Goal: Information Seeking & Learning: Learn about a topic

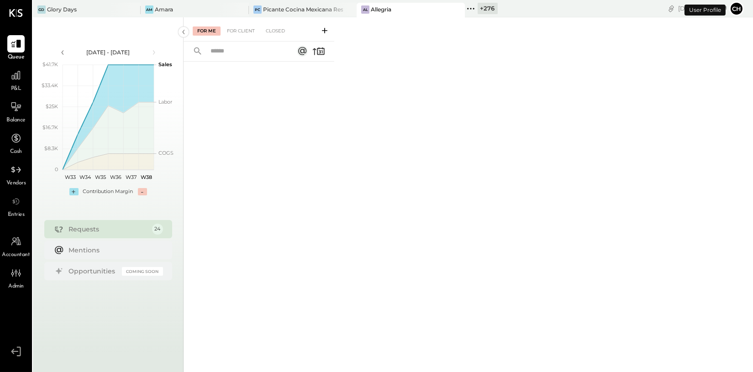
click at [466, 5] on icon at bounding box center [471, 9] width 12 height 12
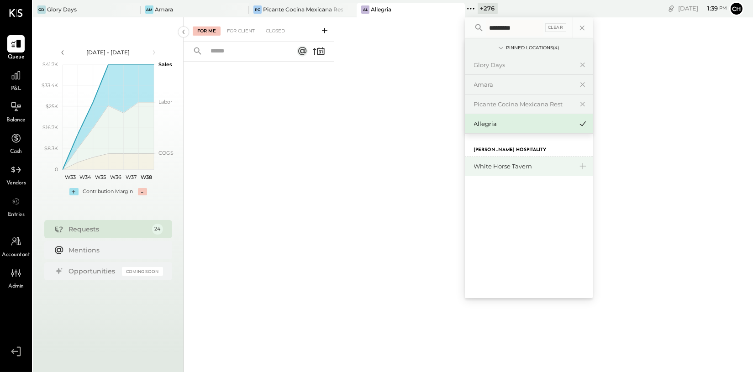
type input "*********"
click at [492, 169] on div "White Horse Tavern" at bounding box center [523, 166] width 99 height 9
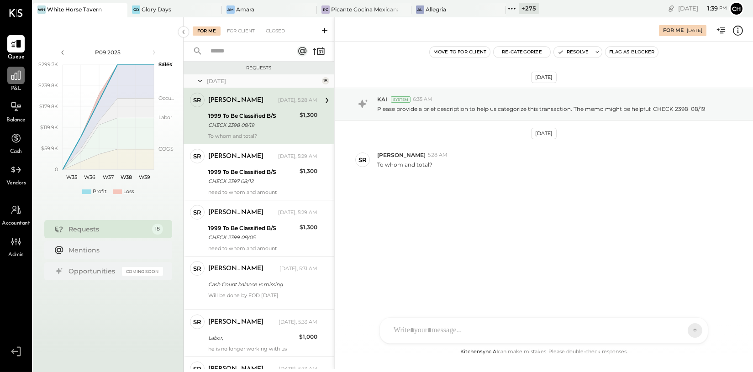
click at [19, 77] on icon at bounding box center [16, 75] width 12 height 12
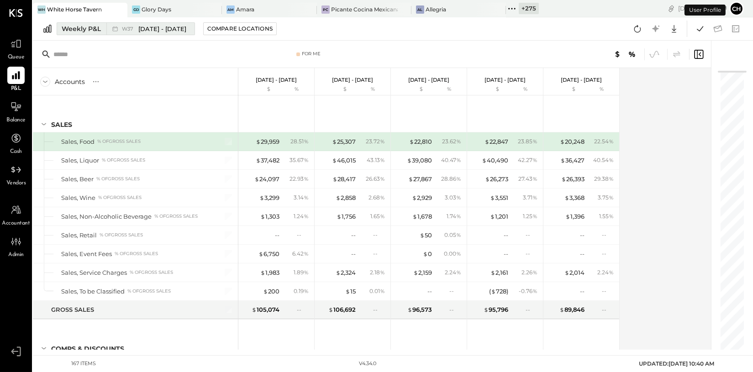
click at [137, 33] on div "W37 Sep 8 - 14, 2025" at bounding box center [148, 29] width 84 height 12
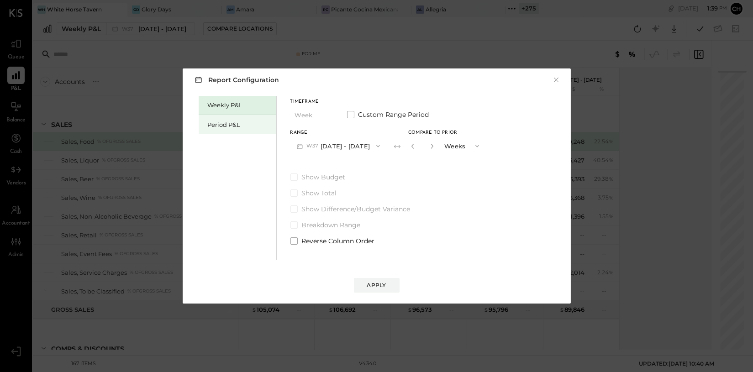
click at [238, 125] on div "Period P&L" at bounding box center [240, 124] width 64 height 9
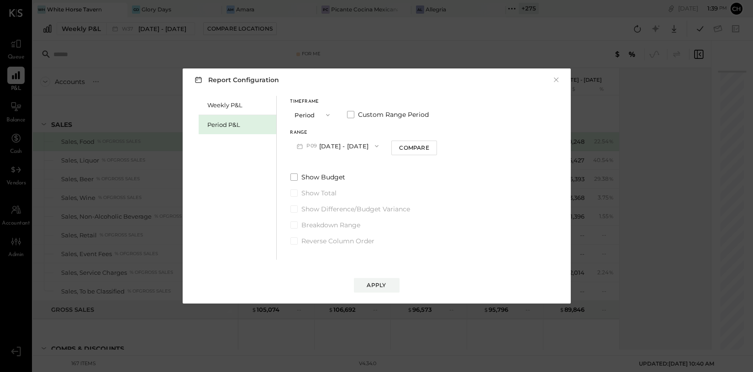
click at [377, 145] on button "P09 Aug 25 - Sep 28, 2025" at bounding box center [337, 145] width 95 height 17
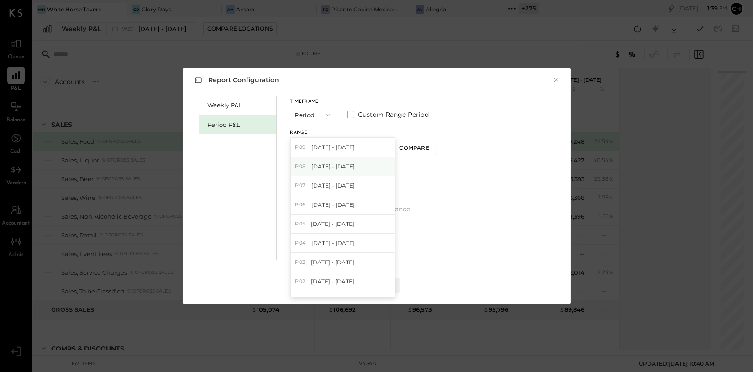
click at [355, 164] on span "Jul 28 - Aug 24, 2025" at bounding box center [332, 166] width 43 height 8
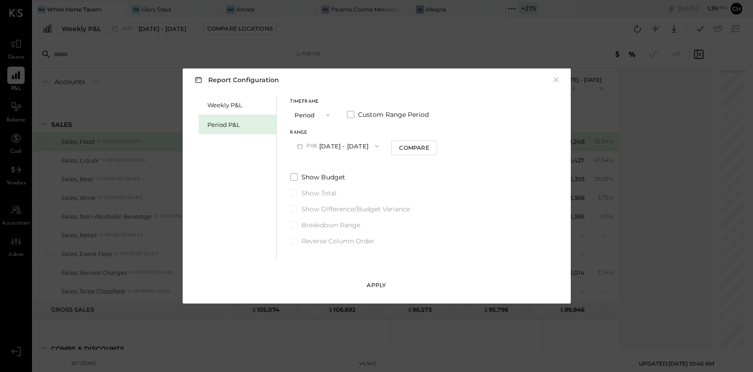
click at [369, 284] on div "Apply" at bounding box center [376, 285] width 19 height 8
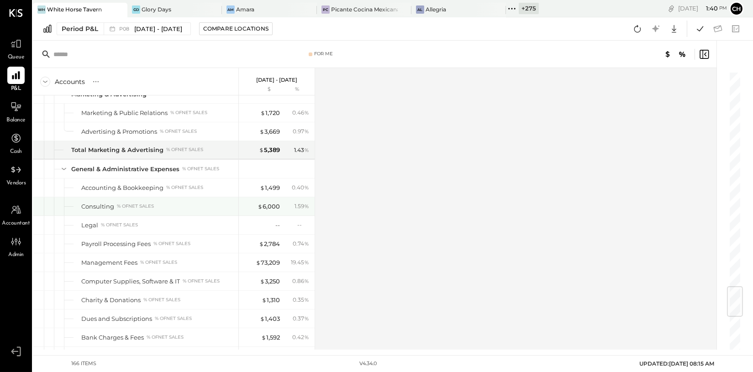
scroll to position [1871, 0]
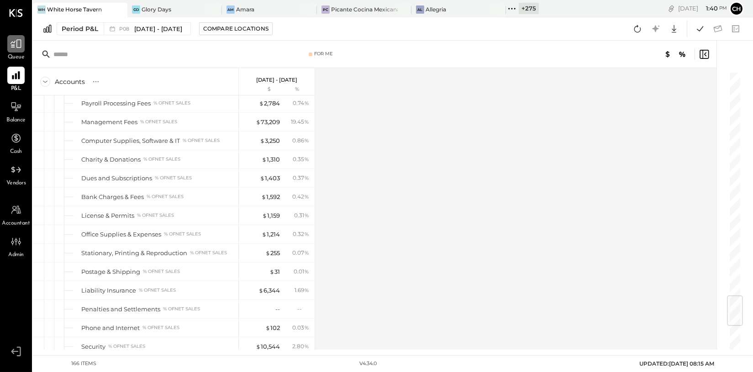
click at [7, 42] on div at bounding box center [15, 43] width 17 height 17
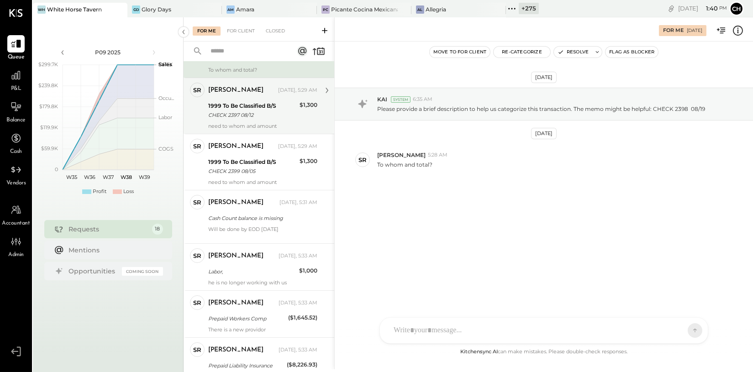
scroll to position [72, 0]
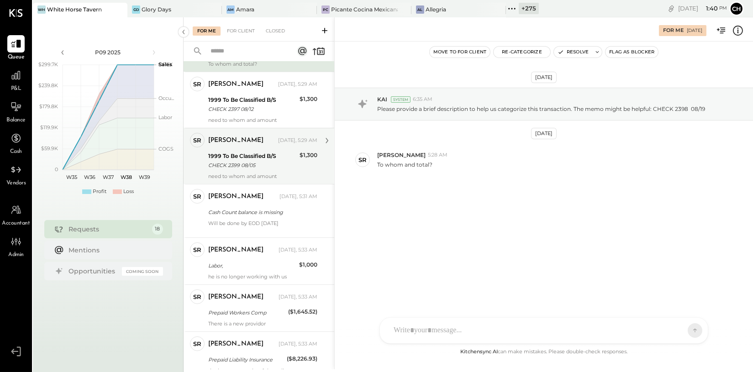
click at [260, 157] on div "1999 To Be Classified B/S" at bounding box center [252, 156] width 89 height 9
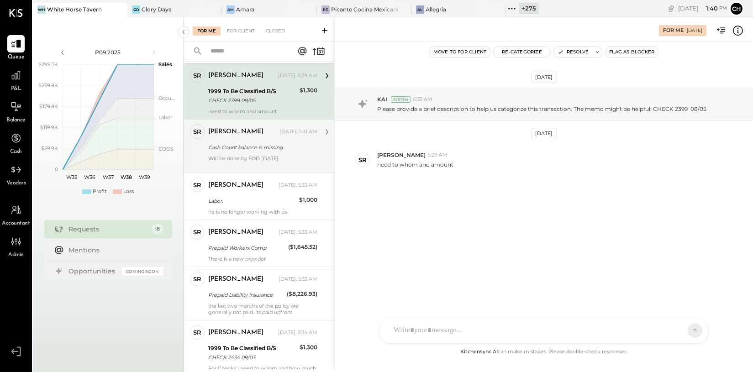
scroll to position [152, 0]
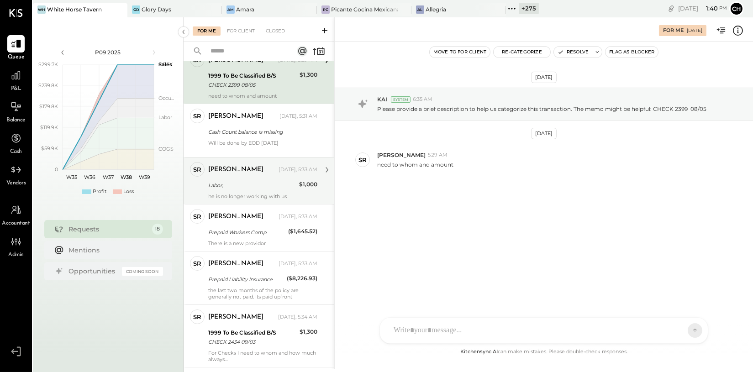
click at [259, 169] on div "Shaun Rose" at bounding box center [242, 169] width 68 height 9
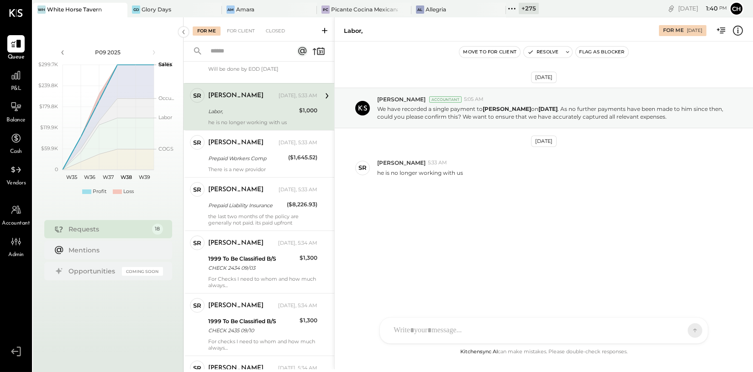
scroll to position [277, 0]
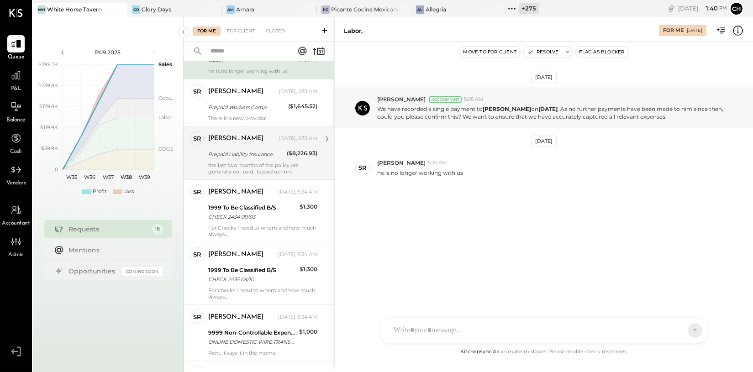
click at [260, 162] on div "the last two months of the policy are generally not paid. its paid upfront" at bounding box center [262, 168] width 109 height 13
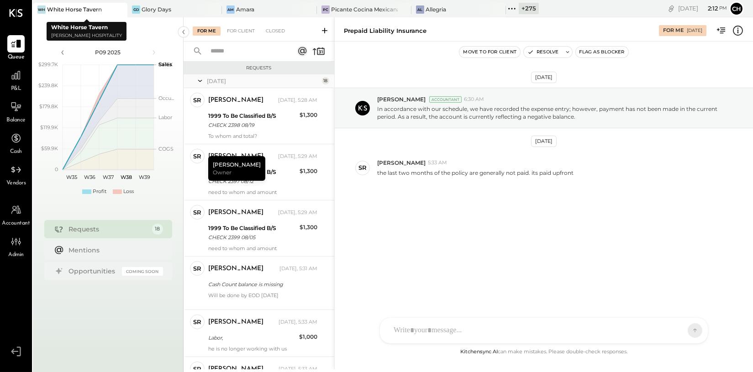
click at [120, 10] on icon at bounding box center [119, 9] width 11 height 11
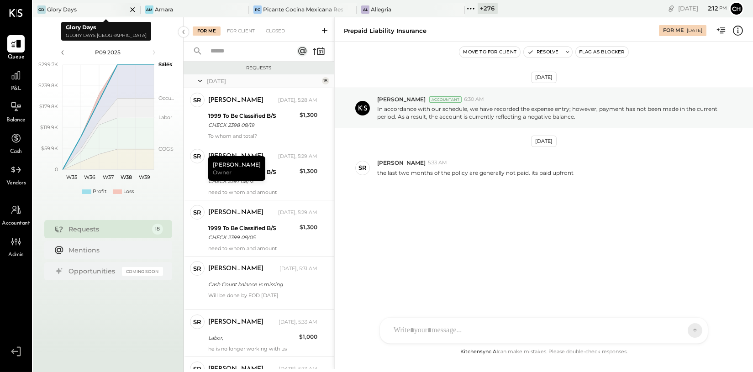
click at [128, 9] on icon at bounding box center [132, 9] width 11 height 11
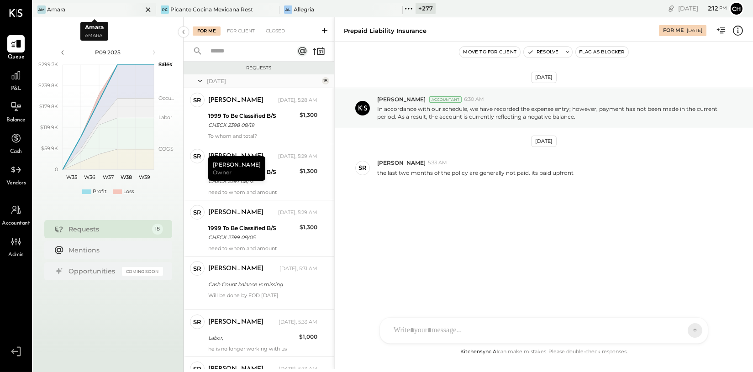
click at [147, 9] on icon at bounding box center [147, 9] width 11 height 11
click at [285, 10] on icon at bounding box center [285, 9] width 12 height 12
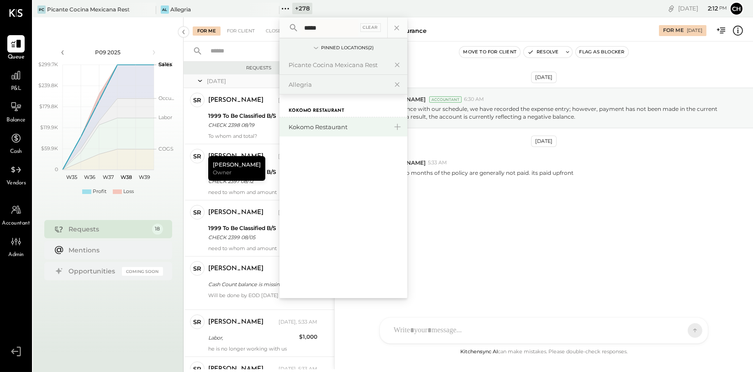
type input "*****"
click at [295, 125] on div "Kokomo Restaurant" at bounding box center [337, 127] width 99 height 9
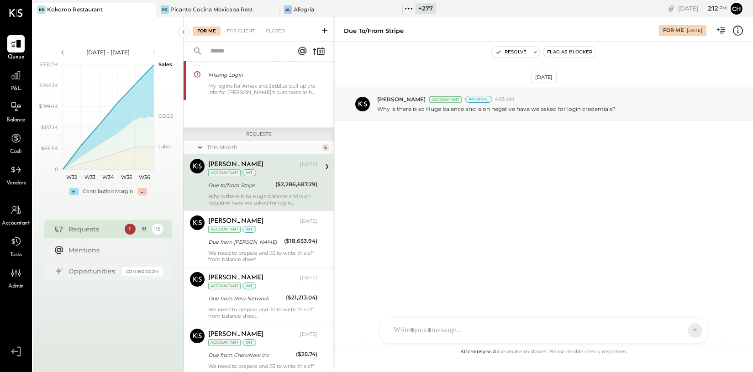
scroll to position [51, 0]
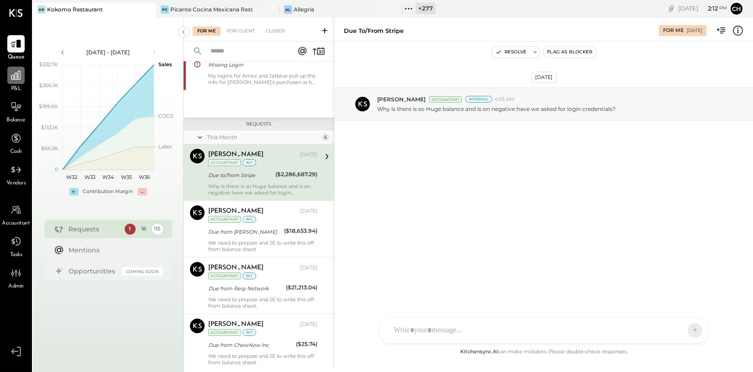
click at [10, 77] on icon at bounding box center [16, 75] width 12 height 12
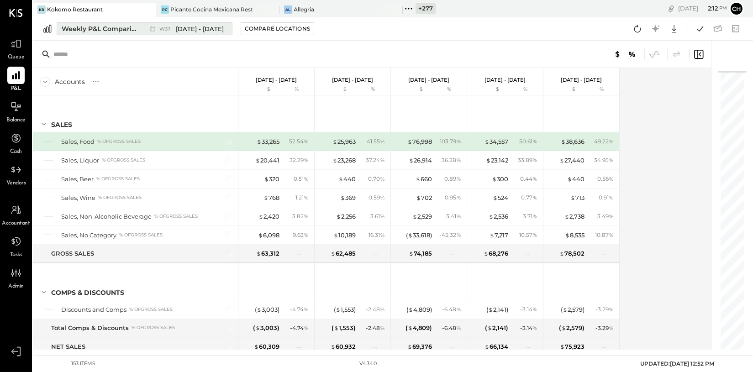
click at [124, 31] on div "Weekly P&L Comparison Custom" at bounding box center [100, 28] width 77 height 9
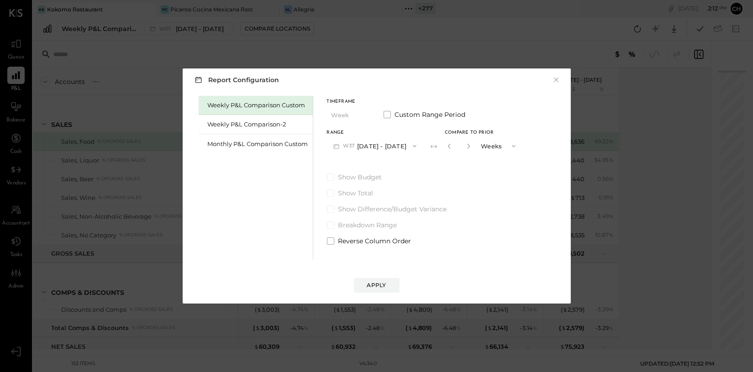
click at [253, 110] on div "Weekly P&L Comparison Custom" at bounding box center [256, 105] width 114 height 19
click at [279, 145] on div "Monthly P&L Comparison Custom" at bounding box center [258, 144] width 100 height 9
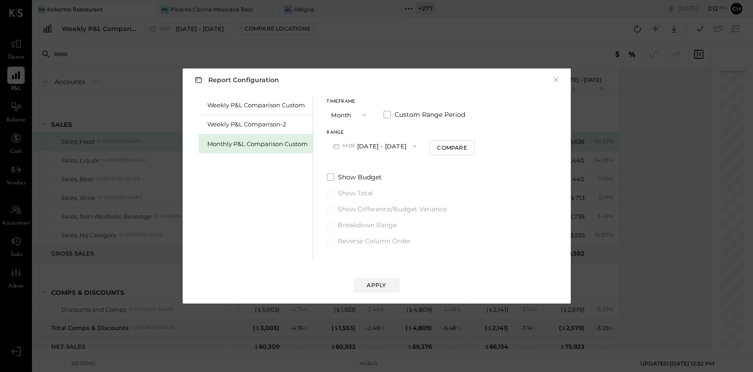
click at [369, 144] on button "M09 [DATE] - [DATE]" at bounding box center [375, 145] width 96 height 17
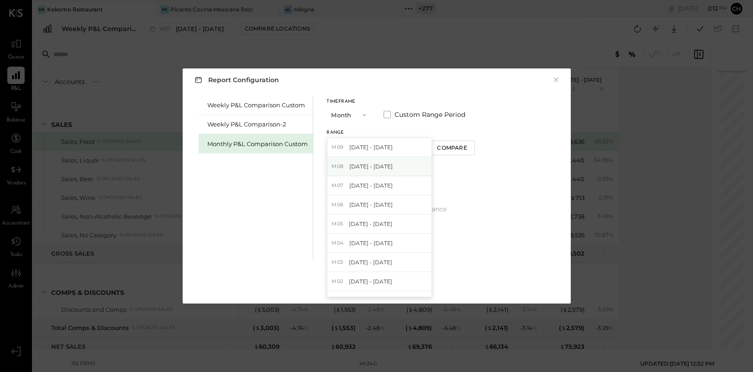
click at [371, 167] on span "[DATE] - [DATE]" at bounding box center [370, 166] width 43 height 8
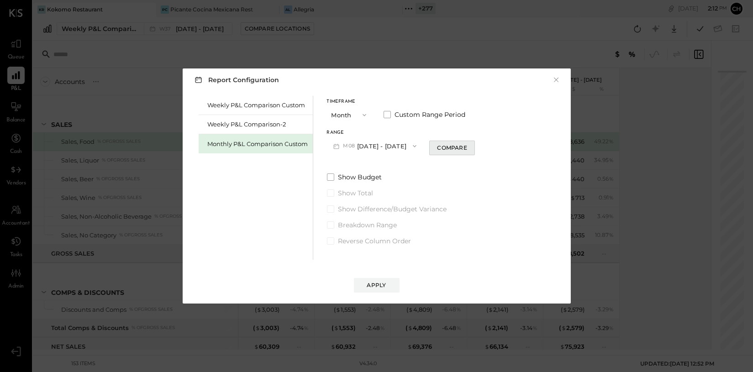
click at [448, 150] on div "Compare" at bounding box center [452, 148] width 30 height 8
click at [466, 144] on icon "button" at bounding box center [468, 145] width 5 height 5
click at [445, 147] on button "button" at bounding box center [448, 146] width 7 height 10
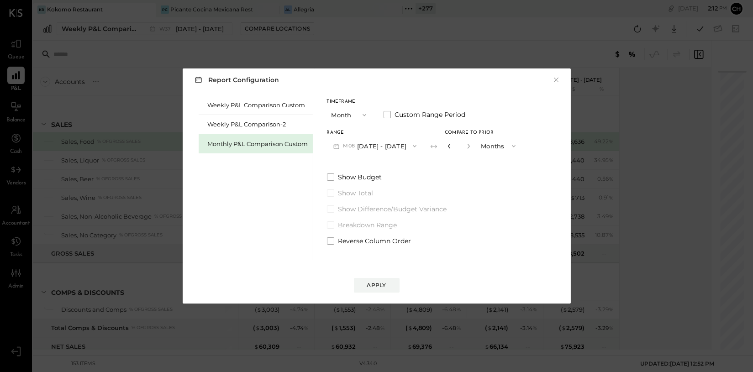
click at [446, 147] on icon "button" at bounding box center [448, 145] width 5 height 5
type input "*"
click at [377, 285] on div "Apply" at bounding box center [376, 285] width 19 height 8
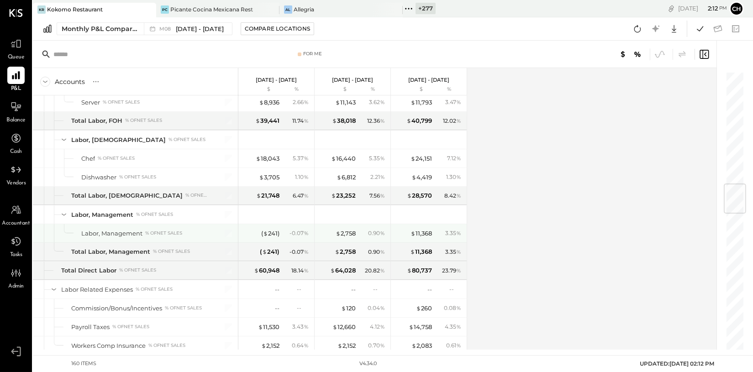
scroll to position [675, 0]
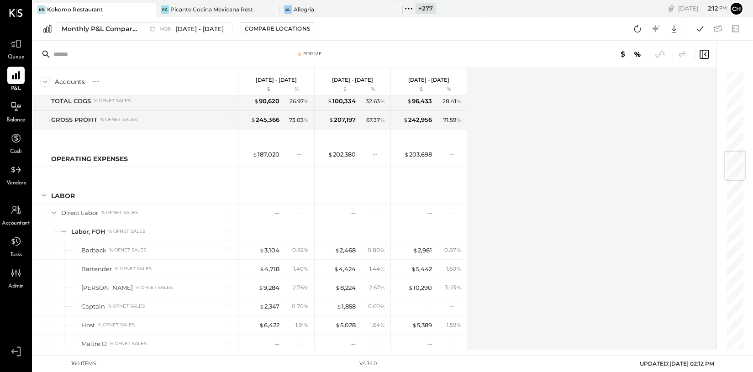
click at [118, 21] on div "Monthly P&L Comparison Custom M08 Aug 1 - 31, 2025 Compare Locations Google She…" at bounding box center [393, 28] width 720 height 23
click at [124, 28] on div "Monthly P&L Comparison Custom" at bounding box center [100, 28] width 77 height 9
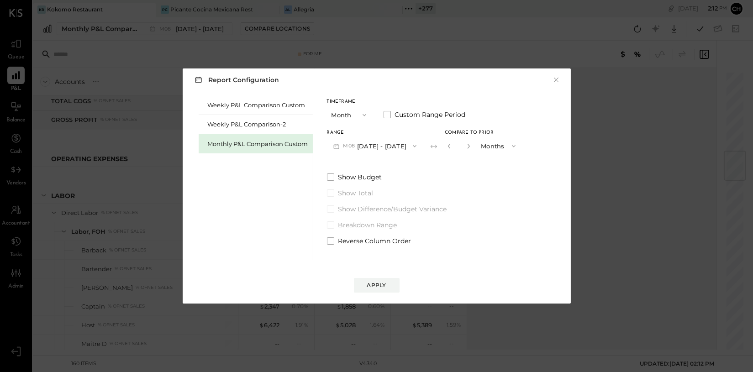
click at [372, 145] on button "M08 Aug 1 - 31, 2025" at bounding box center [375, 145] width 96 height 17
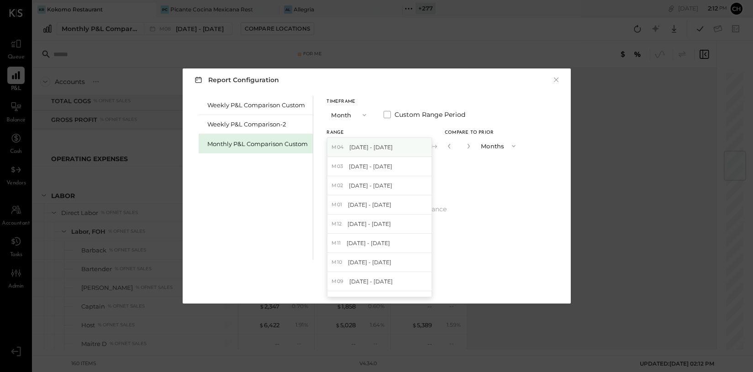
scroll to position [97, 0]
click at [382, 221] on span "[DATE] - [DATE]" at bounding box center [368, 223] width 43 height 8
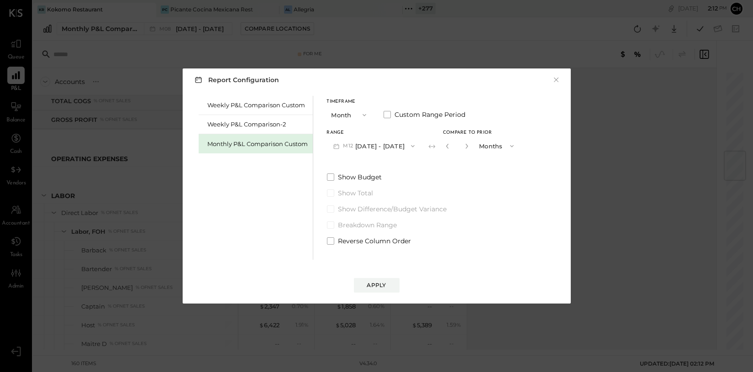
click at [357, 116] on span "button" at bounding box center [362, 114] width 12 height 7
click at [341, 164] on span "Year" at bounding box center [340, 164] width 12 height 6
click at [408, 148] on button "2025 Jan 1 - Dec 31, 2025" at bounding box center [375, 145] width 96 height 17
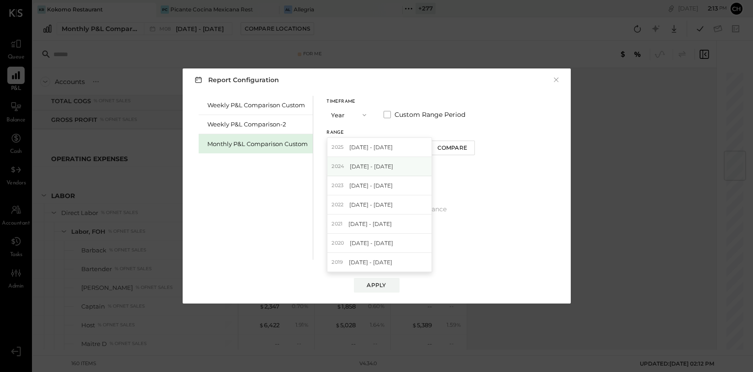
click at [393, 166] on span "Jan 1 - Dec 31, 2024" at bounding box center [371, 166] width 43 height 8
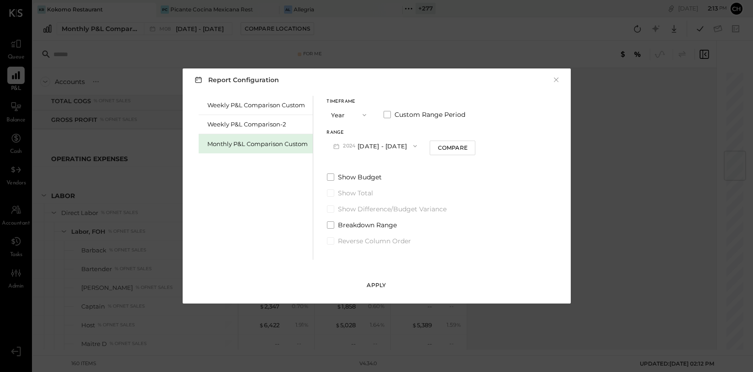
click at [375, 287] on div "Apply" at bounding box center [376, 285] width 19 height 8
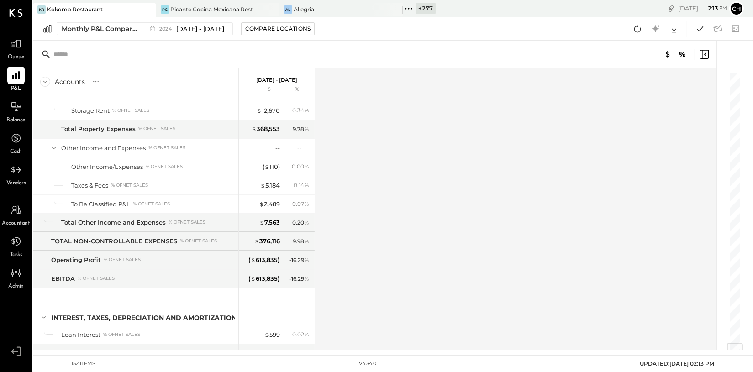
scroll to position [2341, 0]
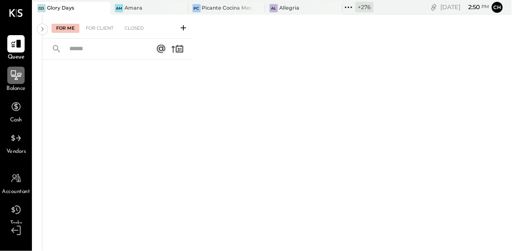
click at [15, 73] on icon at bounding box center [16, 75] width 12 height 12
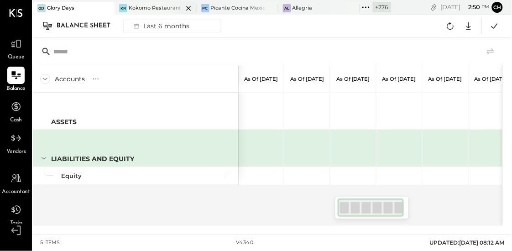
click at [167, 8] on div at bounding box center [181, 8] width 32 height 12
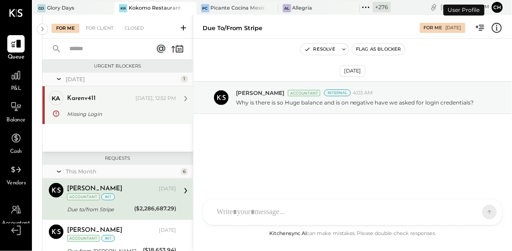
scroll to position [42, 0]
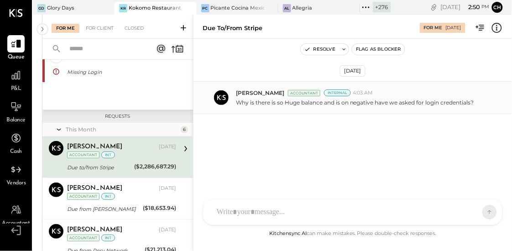
click at [320, 103] on p "Why is there is so Huge balance and is on negative have we asked for login cred…" at bounding box center [355, 103] width 238 height 8
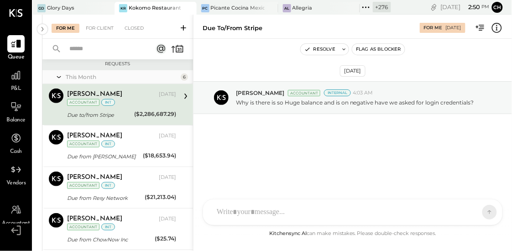
scroll to position [105, 0]
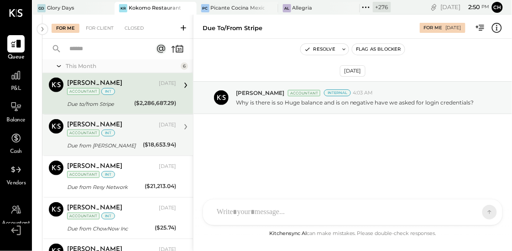
click at [117, 139] on div "[PERSON_NAME] [DATE] Accountant int Due from [PERSON_NAME] ($18,653.94) We need…" at bounding box center [121, 135] width 109 height 32
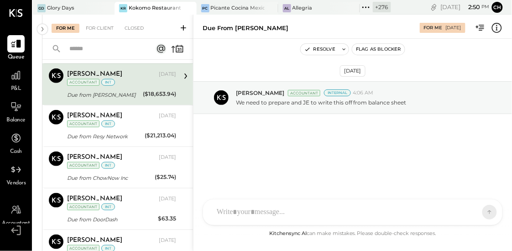
scroll to position [166, 0]
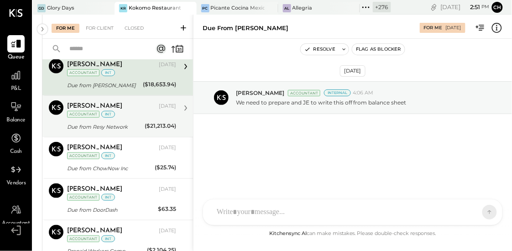
click at [119, 130] on div "Due from Resy Network" at bounding box center [104, 126] width 75 height 9
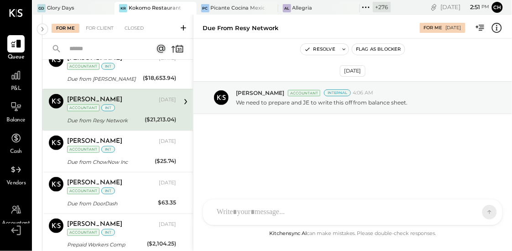
scroll to position [173, 0]
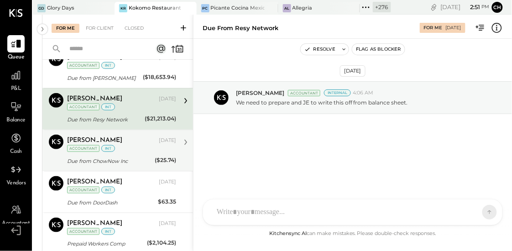
click at [131, 157] on div "Due from ChowNow Inc" at bounding box center [109, 161] width 85 height 9
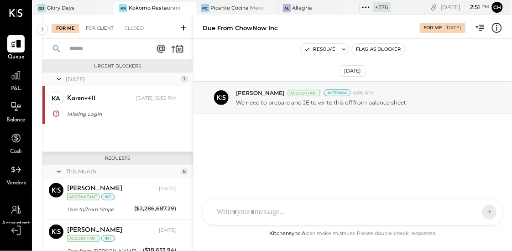
click at [104, 30] on div "For Client" at bounding box center [99, 28] width 37 height 9
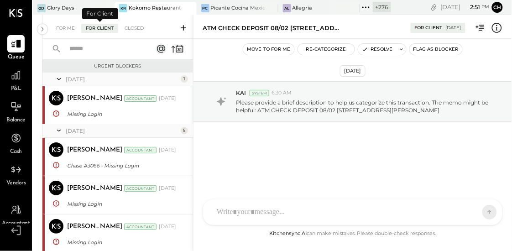
scroll to position [391, 0]
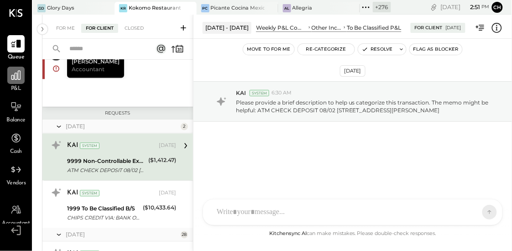
click at [13, 79] on icon at bounding box center [15, 75] width 9 height 9
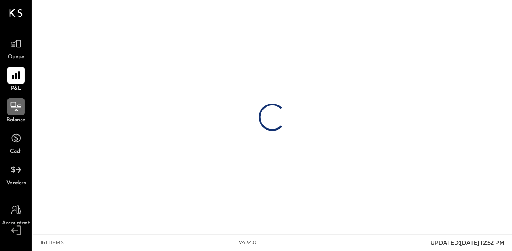
click at [16, 100] on div at bounding box center [15, 106] width 17 height 17
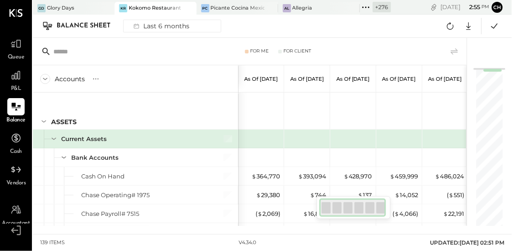
click at [165, 6] on div at bounding box center [181, 8] width 32 height 12
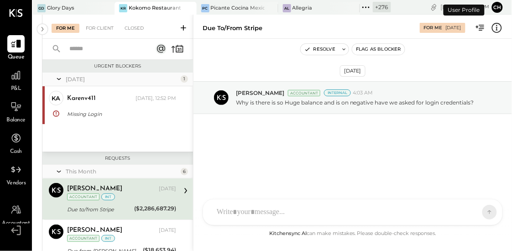
scroll to position [42, 0]
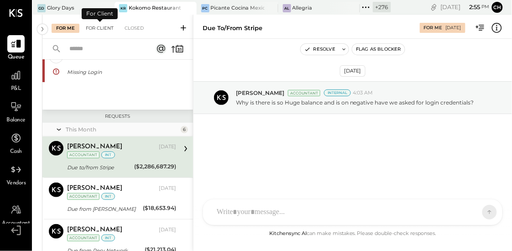
click at [98, 30] on div "For Client" at bounding box center [99, 28] width 37 height 9
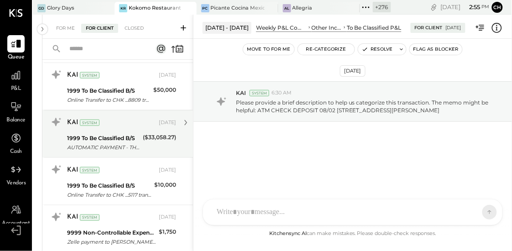
scroll to position [916, 0]
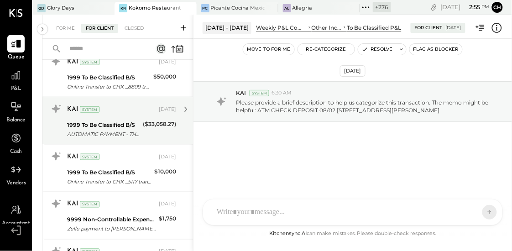
click at [123, 127] on div "1999 To Be Classified B/S" at bounding box center [103, 124] width 73 height 9
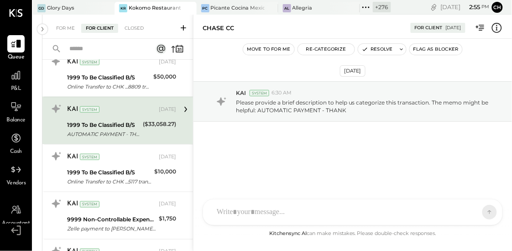
click at [123, 124] on div "1999 To Be Classified B/S" at bounding box center [103, 124] width 73 height 9
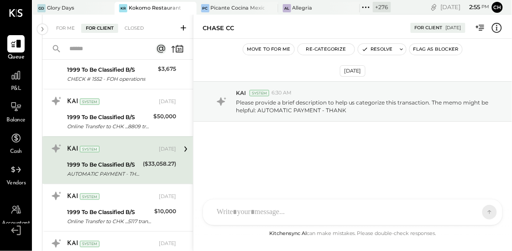
scroll to position [868, 0]
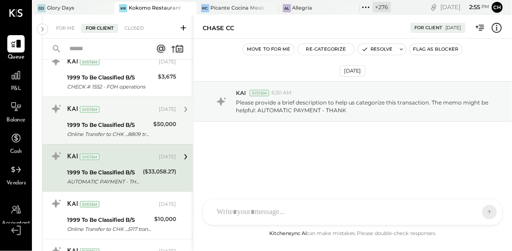
click at [123, 122] on div "1999 To Be Classified B/S" at bounding box center [109, 124] width 84 height 9
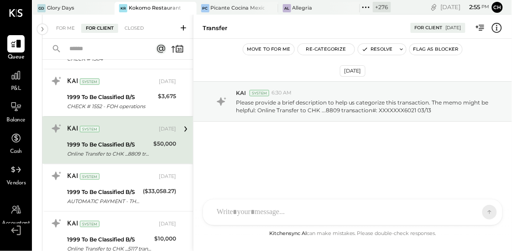
scroll to position [835, 0]
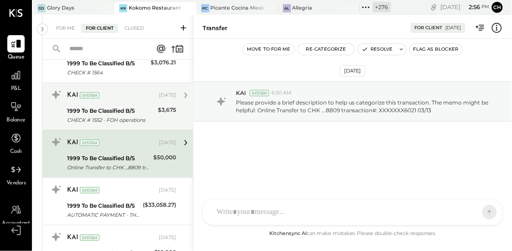
click at [128, 117] on div "CHECK # 1552 - FOH operations" at bounding box center [111, 119] width 88 height 9
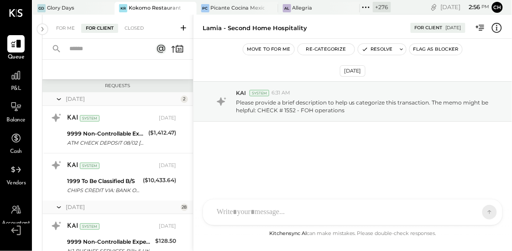
scroll to position [419, 0]
click at [360, 7] on icon at bounding box center [366, 7] width 12 height 12
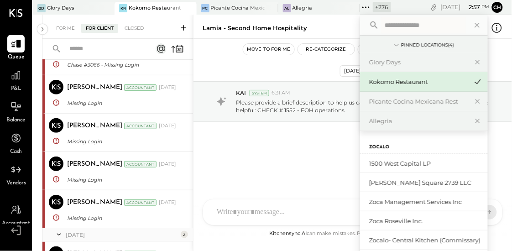
scroll to position [0, 0]
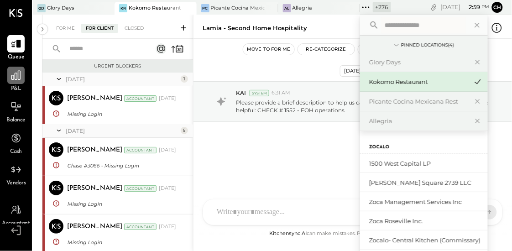
click at [16, 79] on icon at bounding box center [15, 75] width 9 height 9
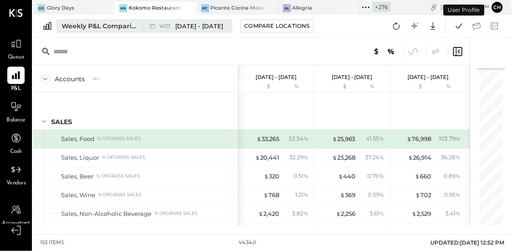
click at [126, 27] on div "Weekly P&L Comparison Custom" at bounding box center [100, 25] width 77 height 9
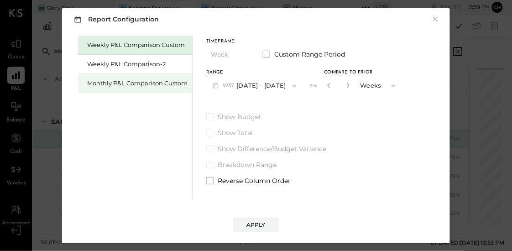
click at [157, 82] on div "Monthly P&L Comparison Custom" at bounding box center [137, 83] width 100 height 9
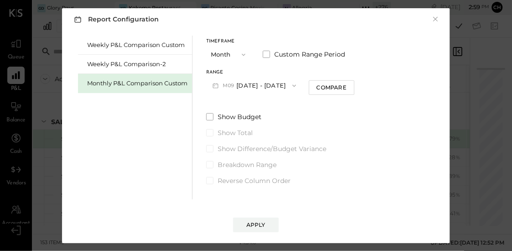
click at [238, 85] on button "M09 [DATE] - [DATE]" at bounding box center [254, 85] width 96 height 17
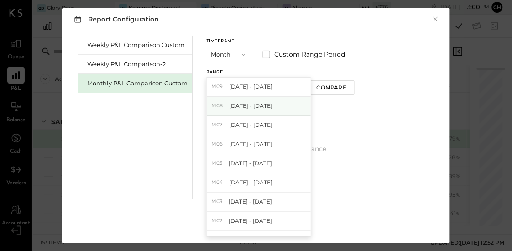
click at [246, 102] on span "[DATE] - [DATE]" at bounding box center [250, 106] width 43 height 8
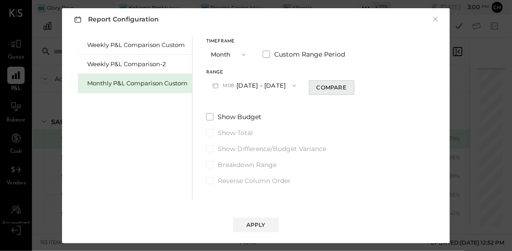
click at [323, 89] on div "Compare" at bounding box center [332, 88] width 30 height 8
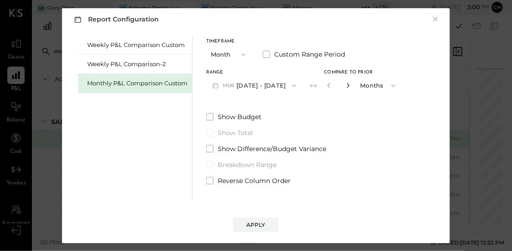
click at [347, 85] on icon "button" at bounding box center [348, 85] width 2 height 5
type input "*"
click at [269, 224] on button "Apply" at bounding box center [256, 225] width 46 height 15
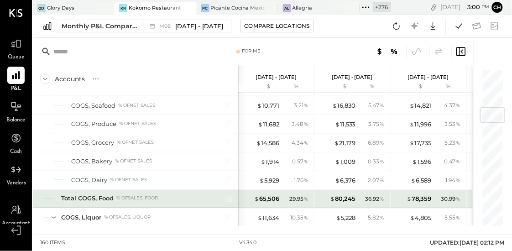
scroll to position [278, 0]
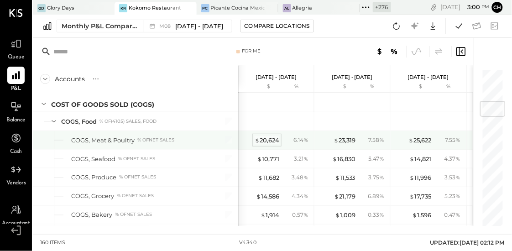
click at [271, 141] on div "$ 20,624" at bounding box center [267, 140] width 25 height 9
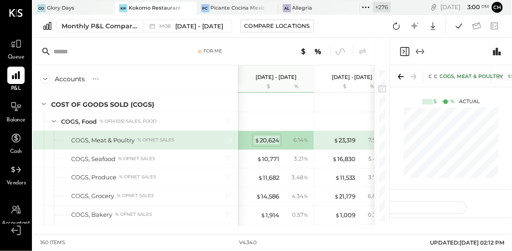
click at [257, 141] on span "$" at bounding box center [257, 139] width 5 height 7
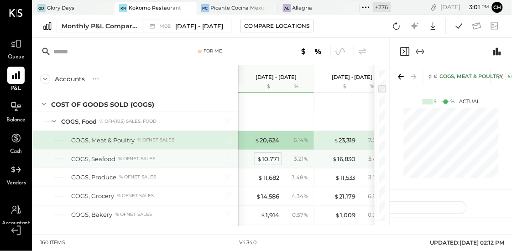
click at [267, 162] on div "$ 10,771" at bounding box center [268, 159] width 22 height 9
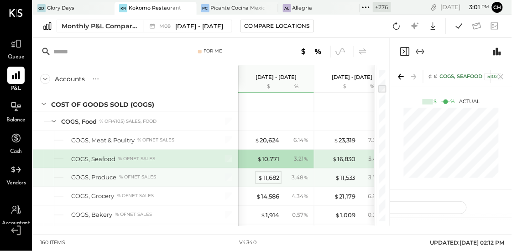
click at [265, 178] on div "$ 11,682" at bounding box center [268, 177] width 21 height 9
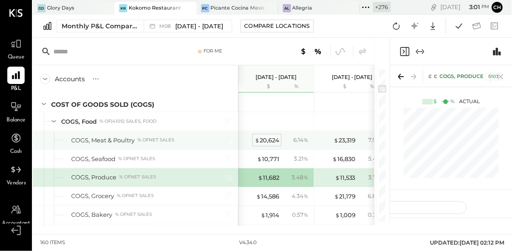
click at [268, 134] on div "$ 20,624 6.14 %" at bounding box center [277, 140] width 68 height 18
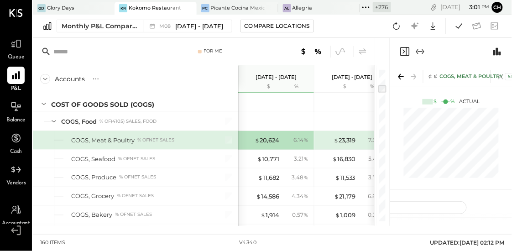
click at [402, 75] on icon at bounding box center [401, 76] width 13 height 13
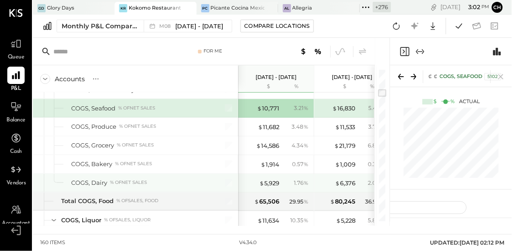
scroll to position [352, 0]
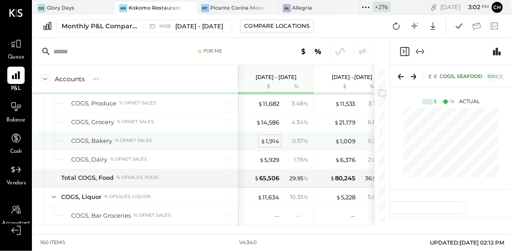
click at [270, 141] on div "$ 1,914" at bounding box center [270, 141] width 19 height 9
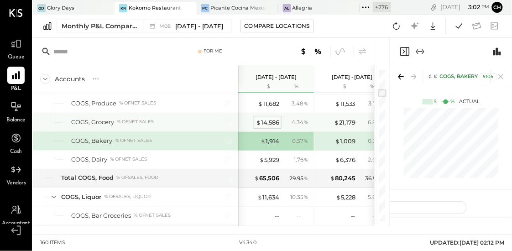
click at [273, 122] on div "$ 14,586" at bounding box center [267, 122] width 23 height 9
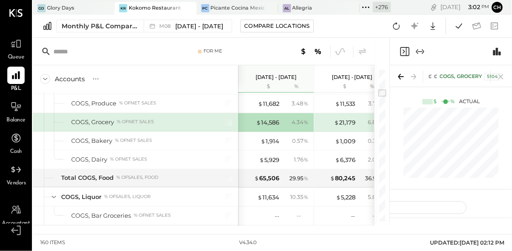
click at [398, 75] on icon at bounding box center [401, 76] width 13 height 13
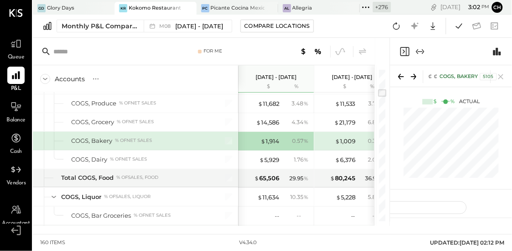
scroll to position [324, 0]
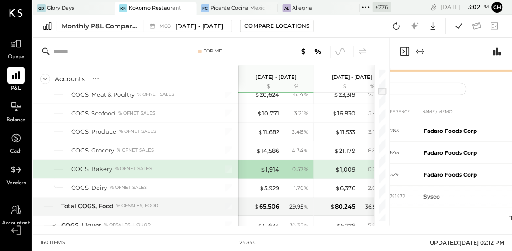
drag, startPoint x: 419, startPoint y: 191, endPoint x: 418, endPoint y: 65, distance: 125.5
click at [418, 65] on div "COST OF GOODS SOLD (COGS) COGS, Food COGS, Bakery 5105 $ % Actual" at bounding box center [451, 70] width 122 height 11
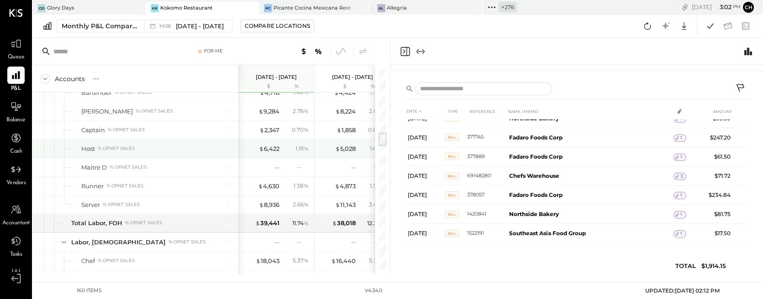
scroll to position [868, 0]
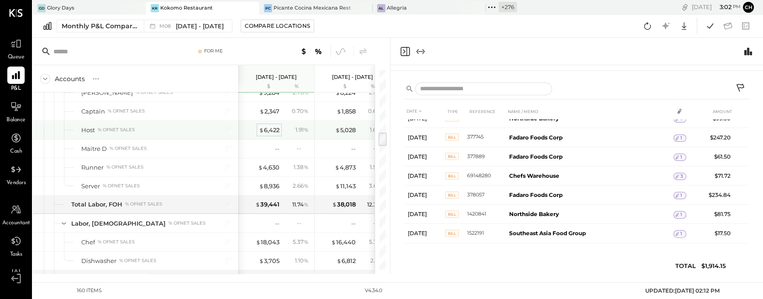
click at [272, 130] on div "$ 6,422" at bounding box center [269, 130] width 21 height 9
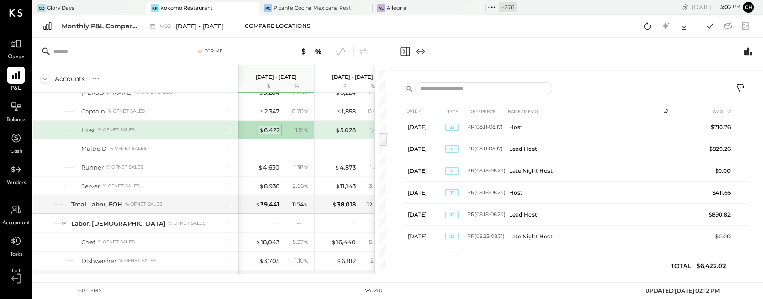
scroll to position [249, 0]
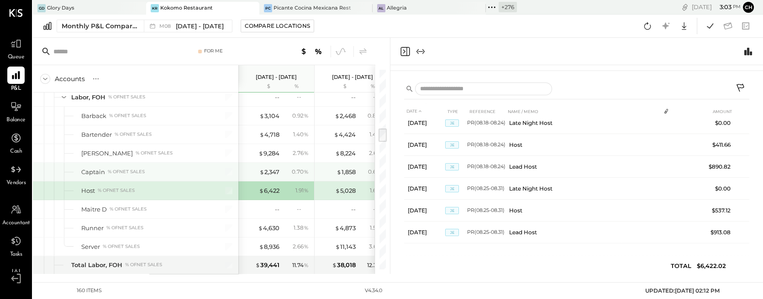
scroll to position [915, 0]
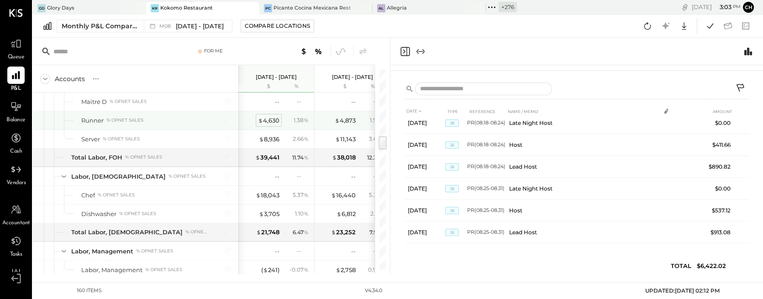
click at [277, 116] on div "$ 4,630" at bounding box center [268, 120] width 21 height 9
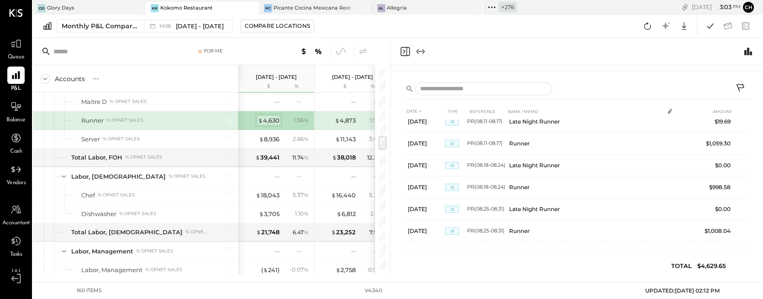
scroll to position [140, 0]
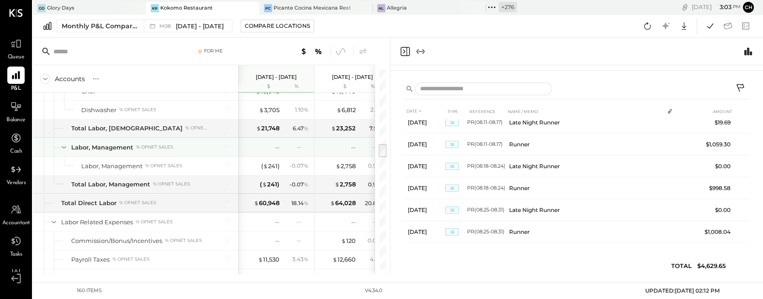
scroll to position [971, 0]
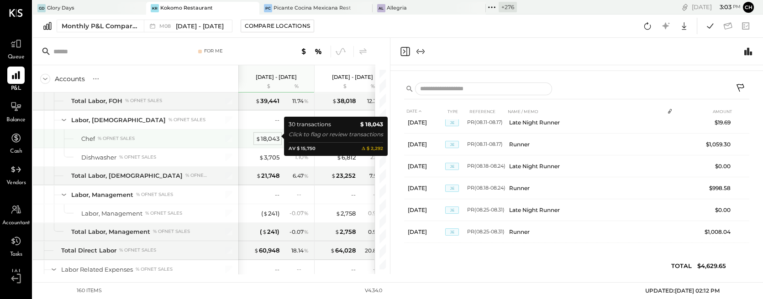
click at [275, 135] on div "$ 18,043" at bounding box center [268, 139] width 24 height 9
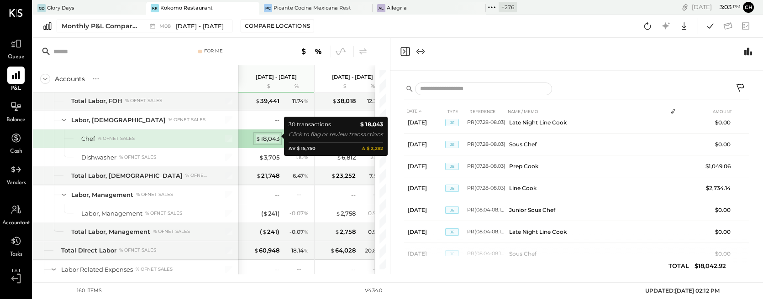
scroll to position [271, 0]
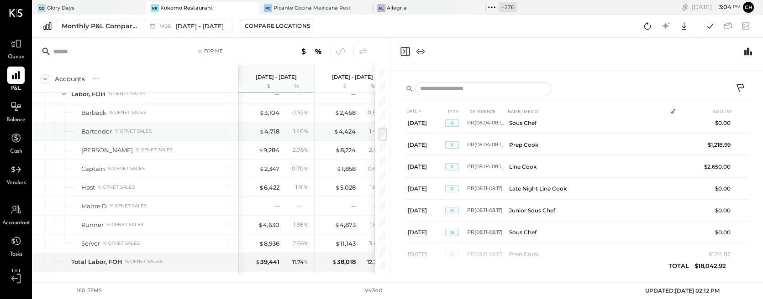
scroll to position [797, 0]
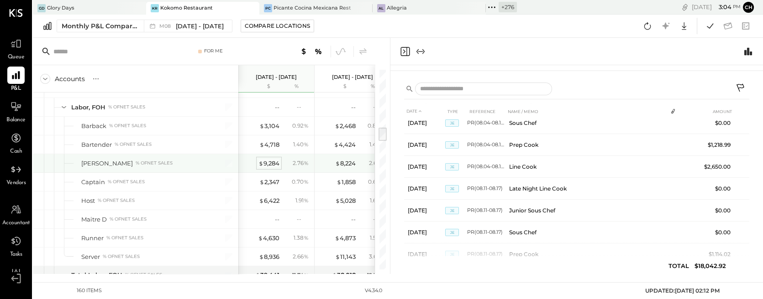
click at [273, 159] on div "$ 9,284" at bounding box center [268, 163] width 21 height 9
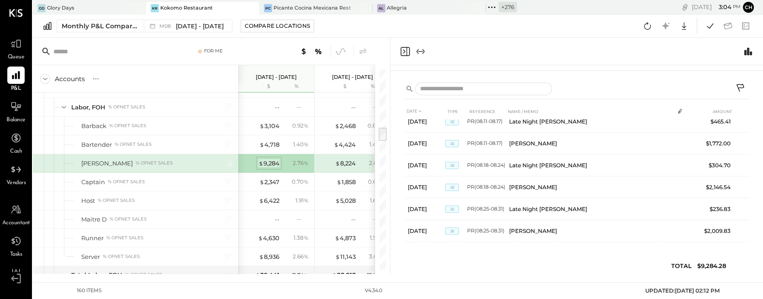
scroll to position [140, 0]
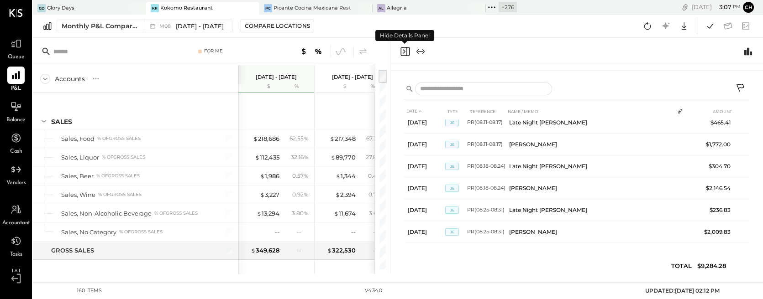
click at [404, 50] on icon "Close panel" at bounding box center [404, 51] width 2 height 4
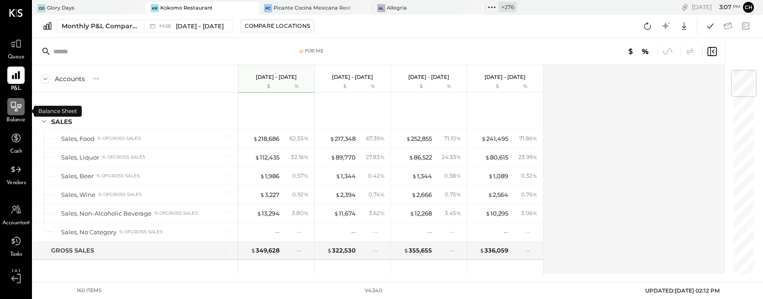
click at [11, 108] on icon at bounding box center [16, 107] width 12 height 12
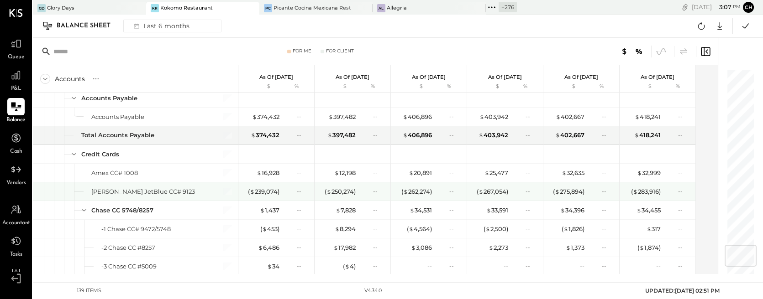
scroll to position [1607, 0]
